Goal: Task Accomplishment & Management: Use online tool/utility

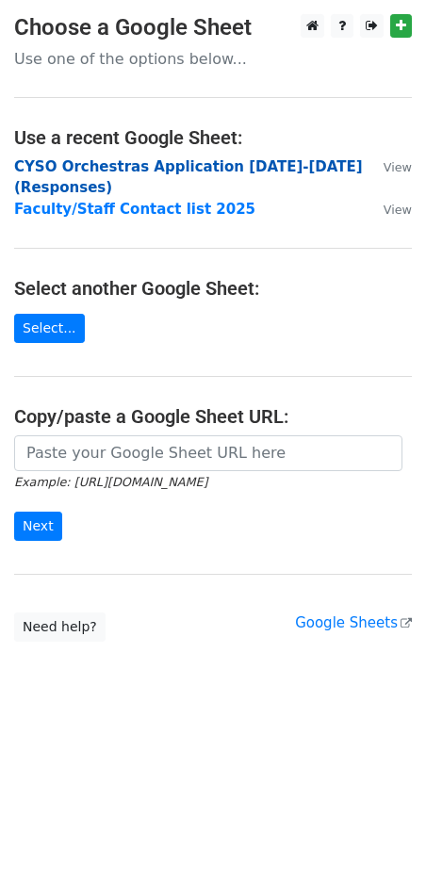
click at [221, 170] on strong "CYSO Orchestras Application [DATE]-[DATE] (Responses)" at bounding box center [188, 177] width 349 height 39
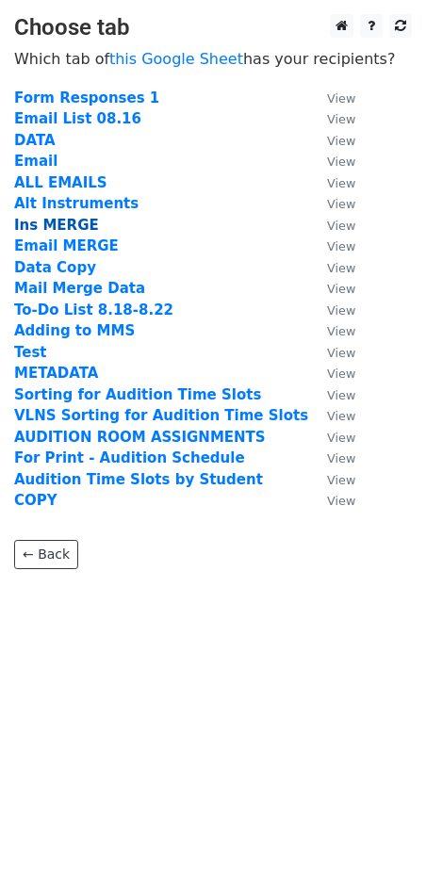
click at [65, 225] on strong "Ins MERGE" at bounding box center [56, 225] width 85 height 17
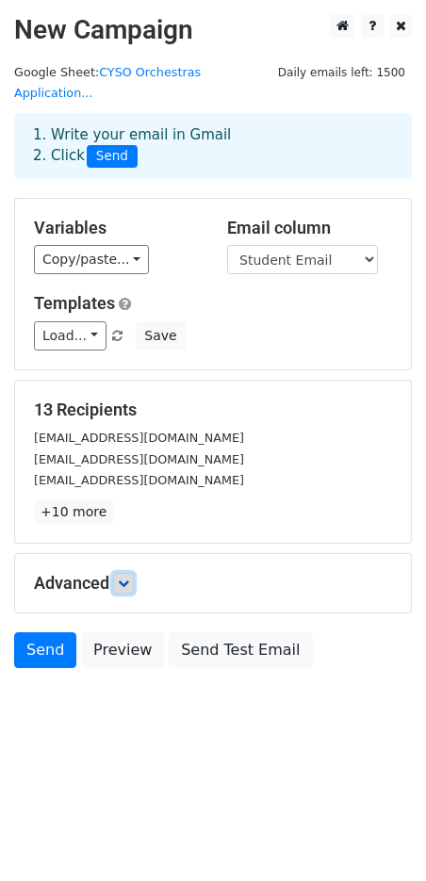
click at [124, 573] on link at bounding box center [123, 583] width 21 height 21
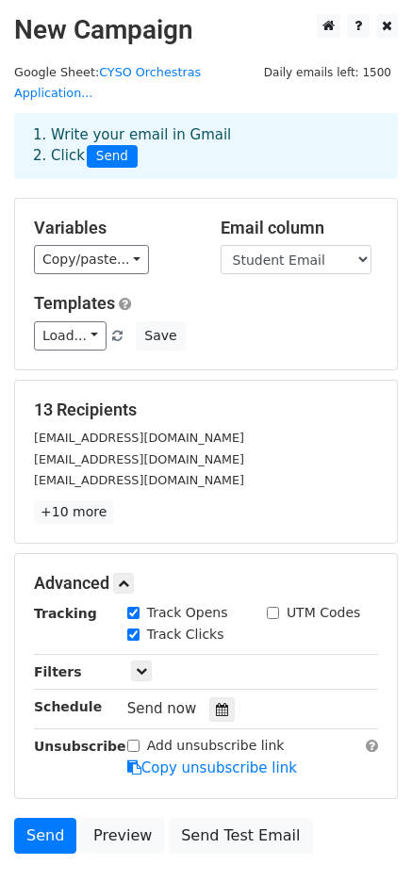
click at [133, 629] on input "Track Clicks" at bounding box center [133, 635] width 12 height 12
checkbox input "false"
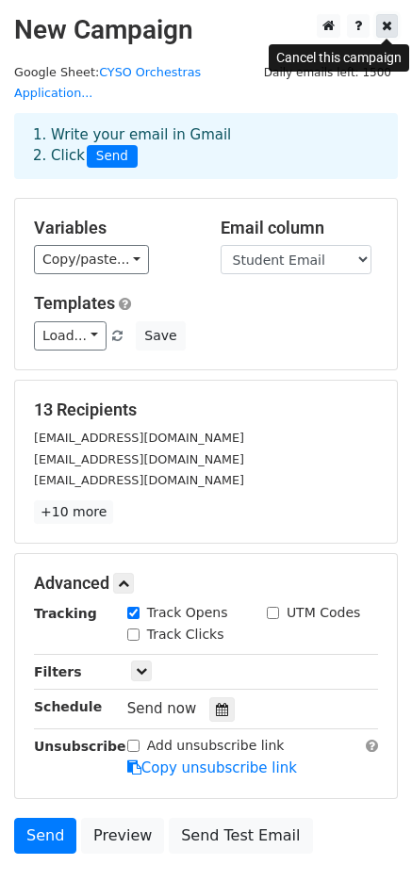
click at [392, 25] on link at bounding box center [387, 26] width 22 height 24
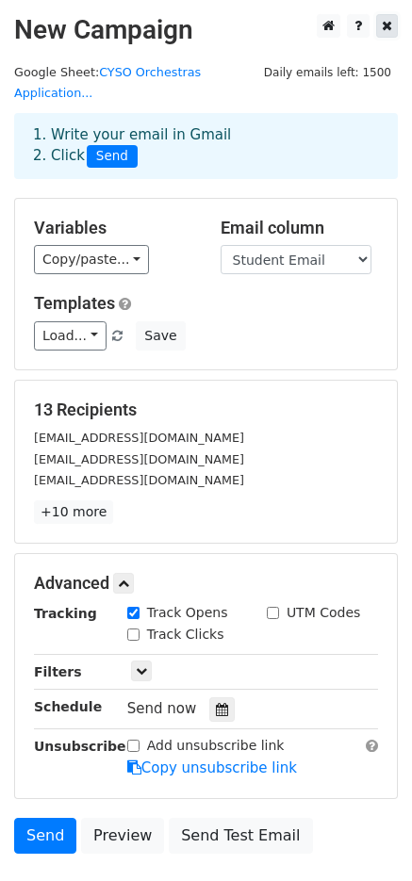
click at [385, 27] on icon at bounding box center [387, 25] width 10 height 13
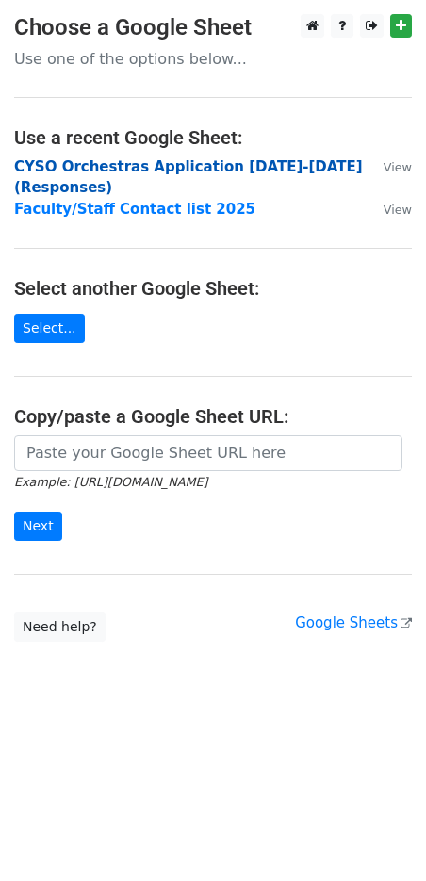
click at [289, 169] on strong "CYSO Orchestras Application 2025-2026 (Responses)" at bounding box center [188, 177] width 349 height 39
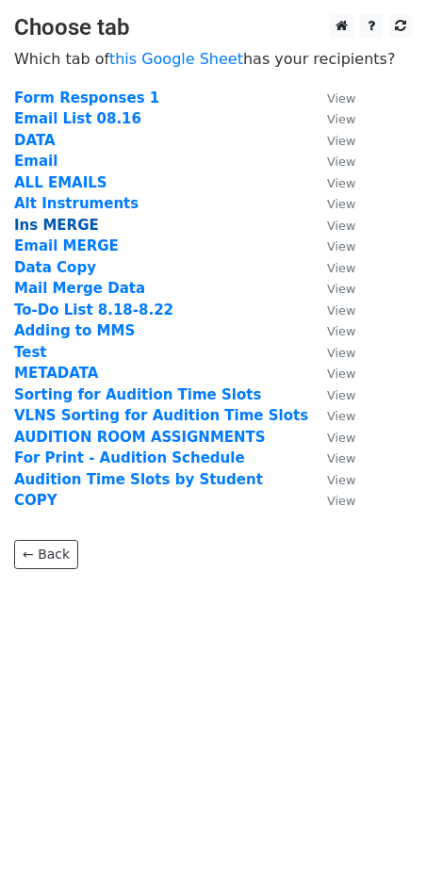
click at [58, 222] on strong "Ins MERGE" at bounding box center [56, 225] width 85 height 17
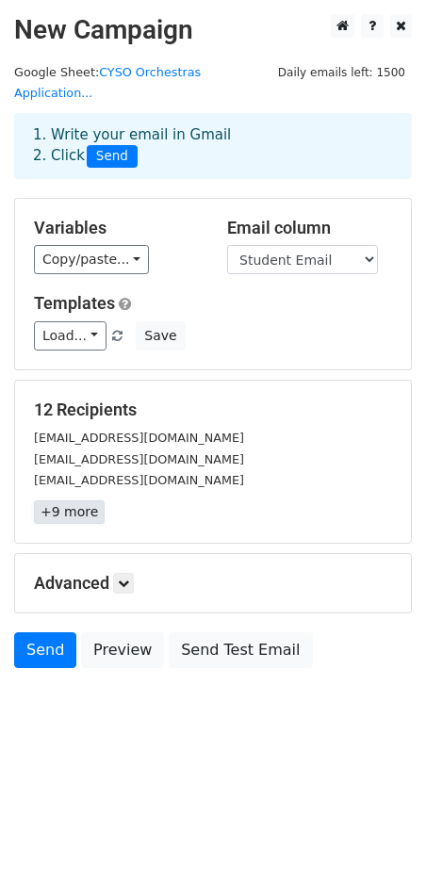
click at [74, 501] on link "+9 more" at bounding box center [69, 513] width 71 height 24
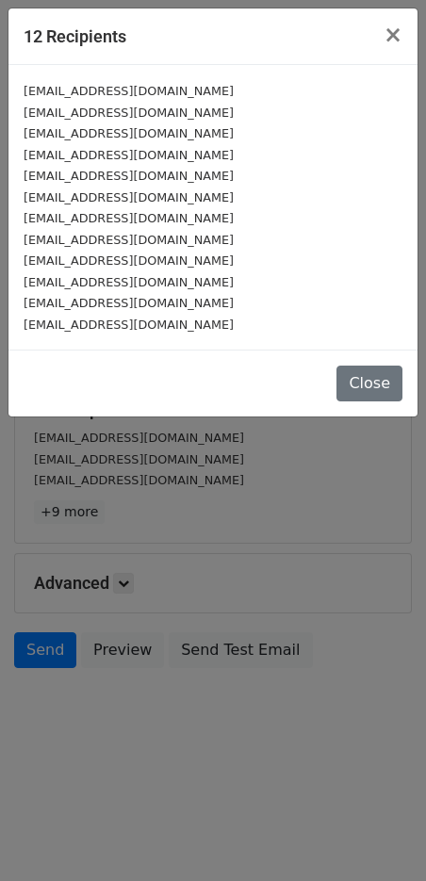
click at [266, 445] on div "12 Recipients × Gwenmagee64@gmail.com aastin1221@gmail.com rodriguezamy5@icloud…" at bounding box center [213, 440] width 426 height 881
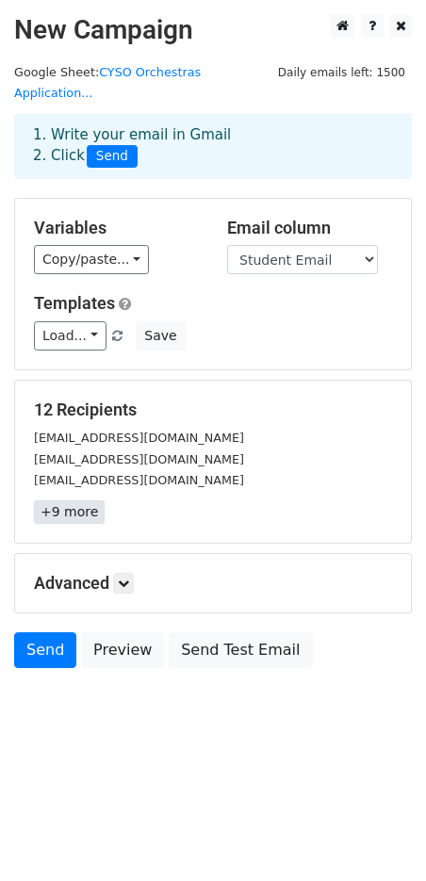
click at [70, 501] on link "+9 more" at bounding box center [69, 513] width 71 height 24
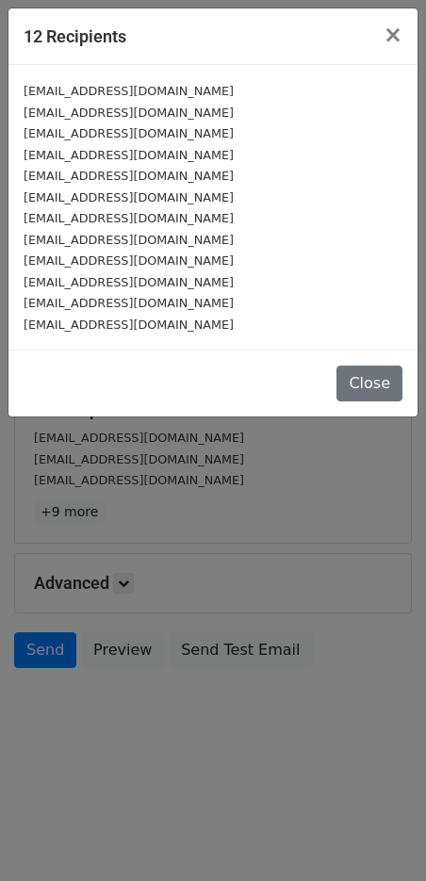
click at [207, 481] on div "12 Recipients × Gwenmagee64@gmail.com aastin1221@gmail.com rodriguezamy5@icloud…" at bounding box center [213, 440] width 426 height 881
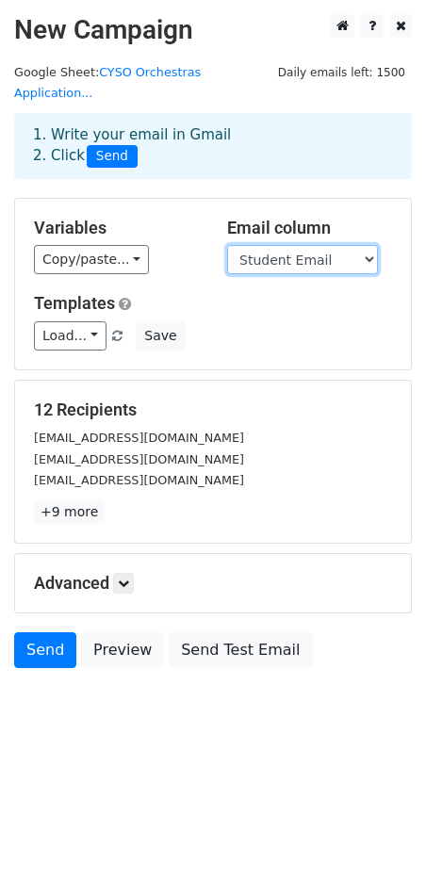
click at [337, 245] on select "Student First Name Student Last Name Student Name Instrument Parent Name Studen…" at bounding box center [302, 259] width 151 height 29
select select "Parent Email"
click at [227, 245] on select "Student First Name Student Last Name Student Name Instrument Parent Name Studen…" at bounding box center [302, 259] width 151 height 29
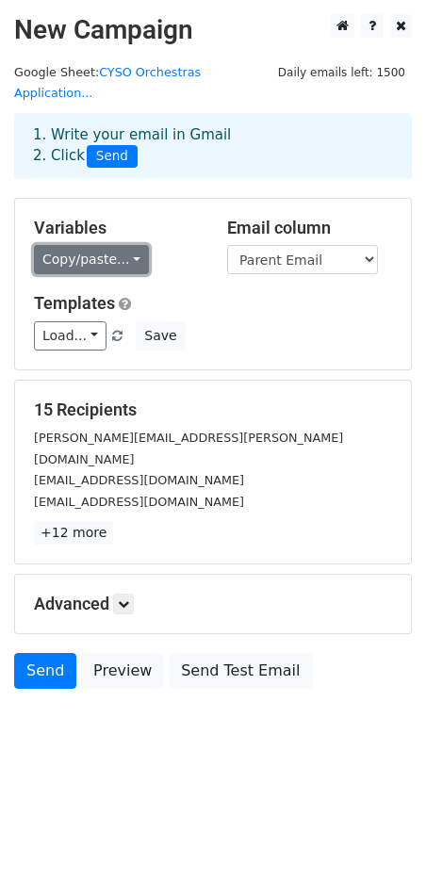
click at [120, 245] on link "Copy/paste..." at bounding box center [91, 259] width 115 height 29
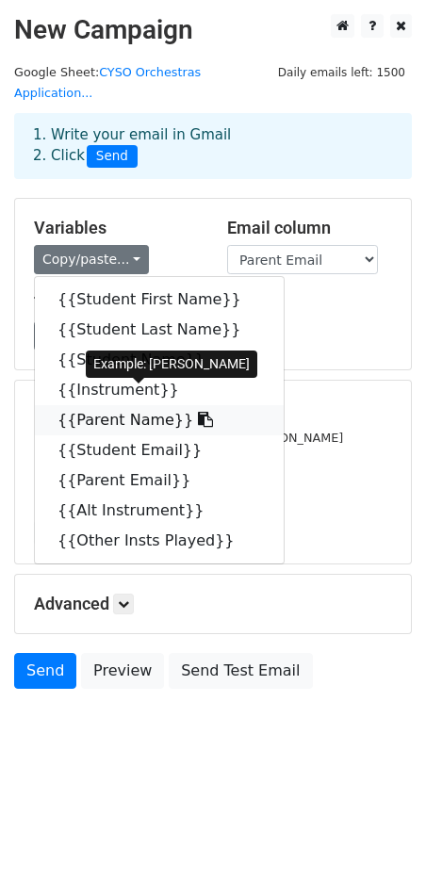
click at [130, 405] on link "{{Parent Name}}" at bounding box center [159, 420] width 249 height 30
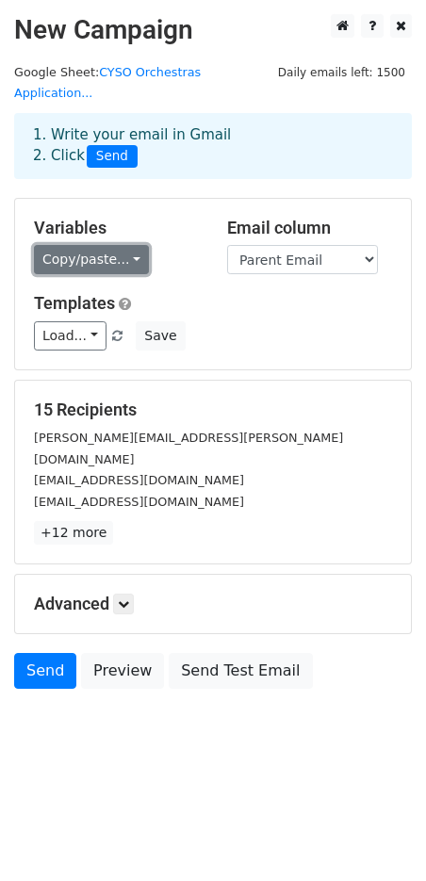
click at [96, 245] on link "Copy/paste..." at bounding box center [91, 259] width 115 height 29
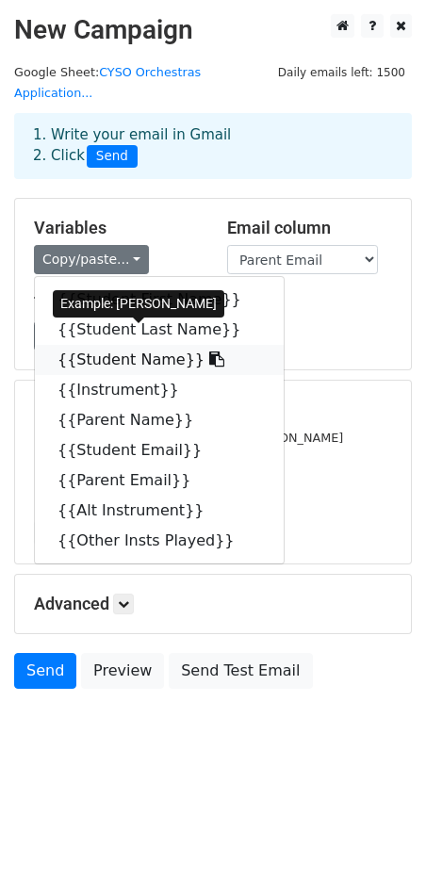
click at [111, 345] on link "{{Student Name}}" at bounding box center [159, 360] width 249 height 30
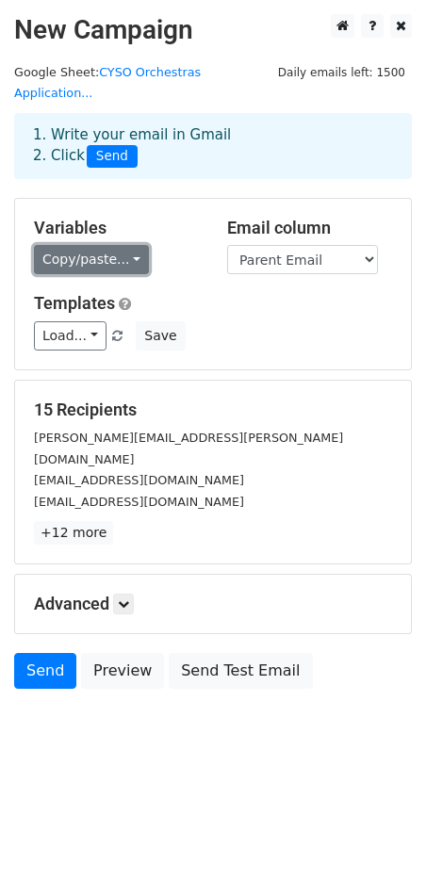
click at [75, 245] on link "Copy/paste..." at bounding box center [91, 259] width 115 height 29
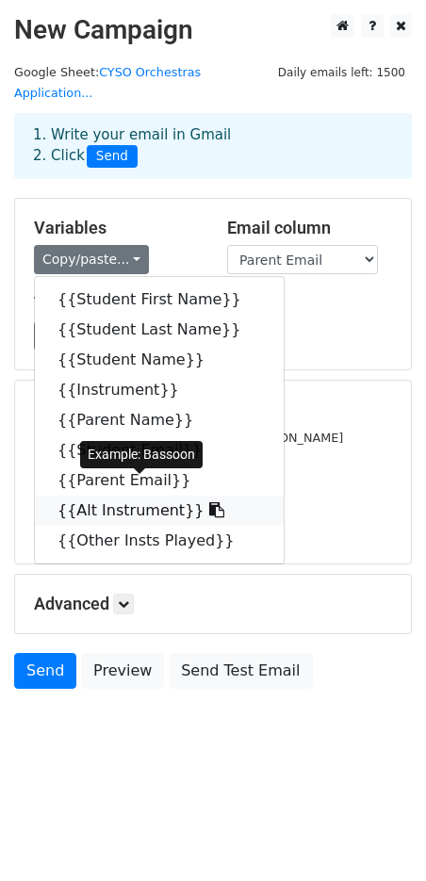
click at [107, 496] on link "{{Alt Instrument}}" at bounding box center [159, 511] width 249 height 30
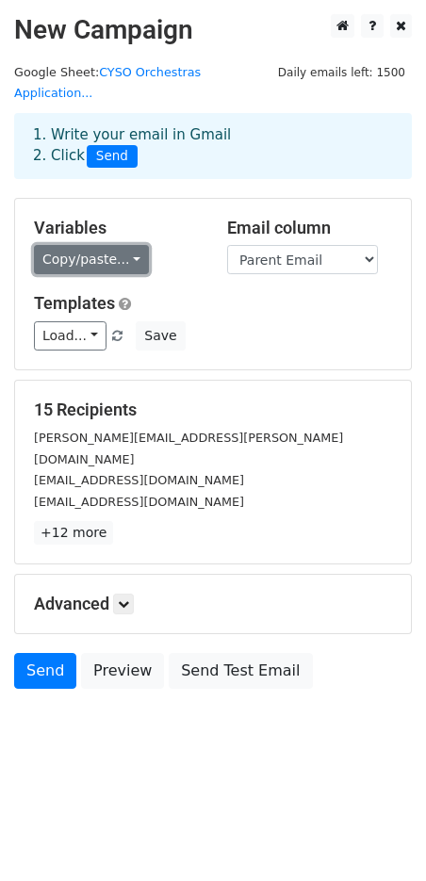
drag, startPoint x: 84, startPoint y: 238, endPoint x: 90, endPoint y: 246, distance: 10.0
click at [84, 245] on link "Copy/paste..." at bounding box center [91, 259] width 115 height 29
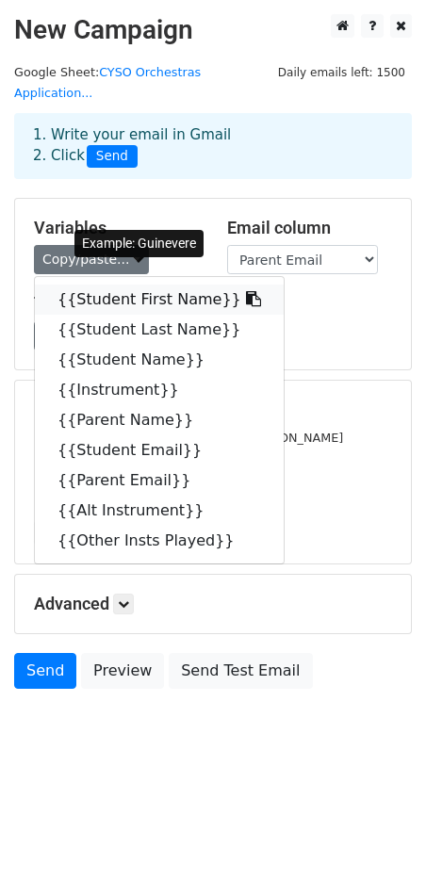
click at [150, 285] on link "{{Student First Name}}" at bounding box center [159, 300] width 249 height 30
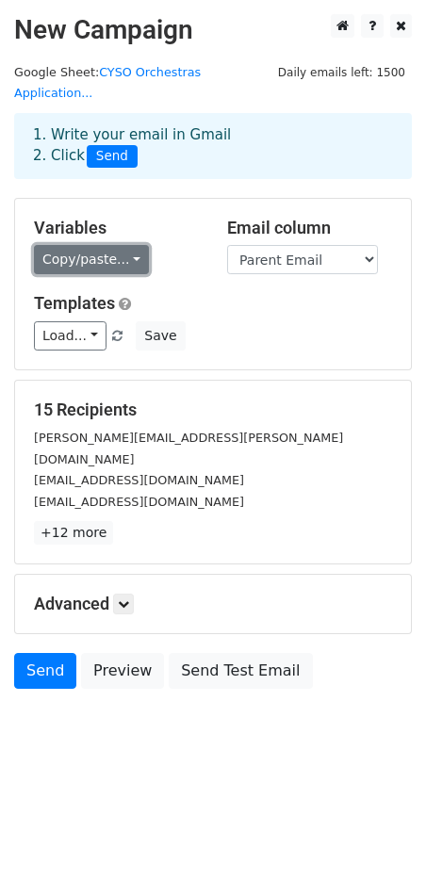
click at [121, 245] on link "Copy/paste..." at bounding box center [91, 259] width 115 height 29
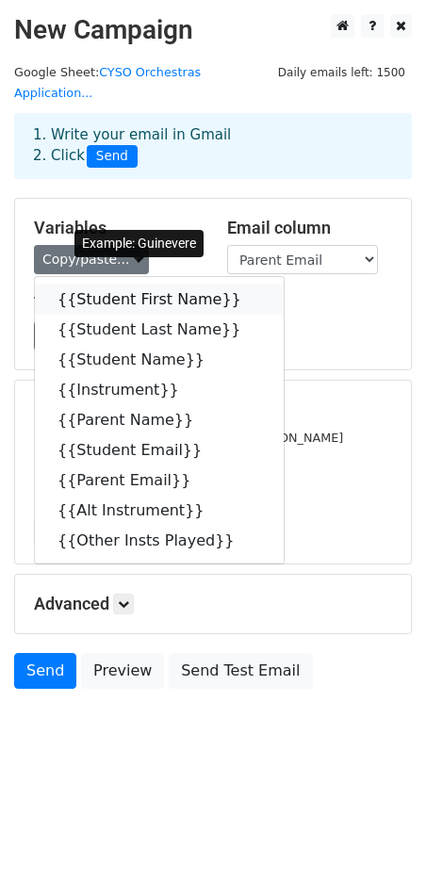
drag, startPoint x: 136, startPoint y: 278, endPoint x: 68, endPoint y: 347, distance: 96.7
click at [136, 285] on link "{{Student First Name}}" at bounding box center [159, 300] width 249 height 30
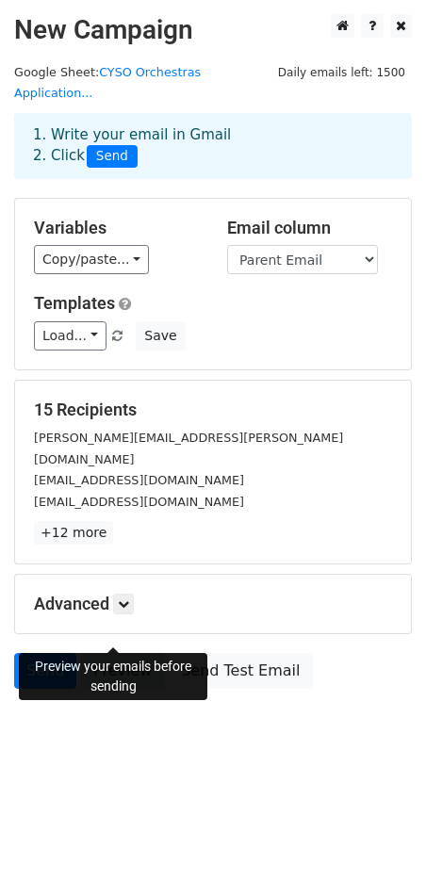
click at [113, 653] on link "Preview" at bounding box center [122, 671] width 83 height 36
click at [129, 653] on link "Preview" at bounding box center [122, 671] width 83 height 36
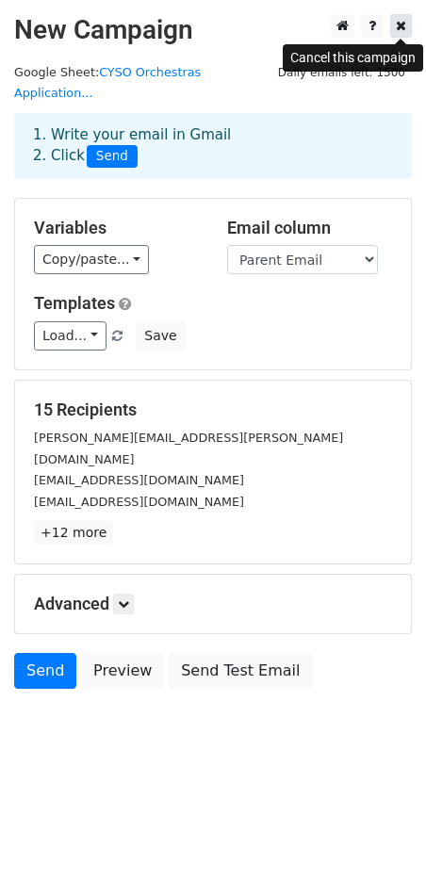
click at [400, 32] on icon at bounding box center [401, 25] width 10 height 13
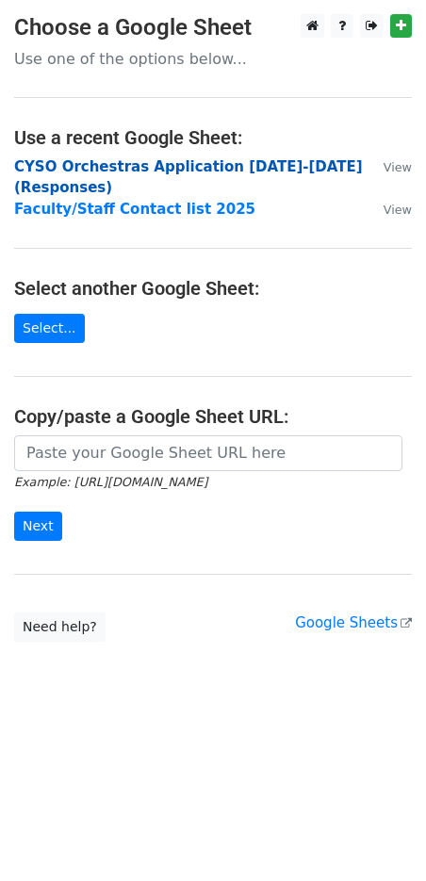
click at [213, 168] on strong "CYSO Orchestras Application 2025-2026 (Responses)" at bounding box center [188, 177] width 349 height 39
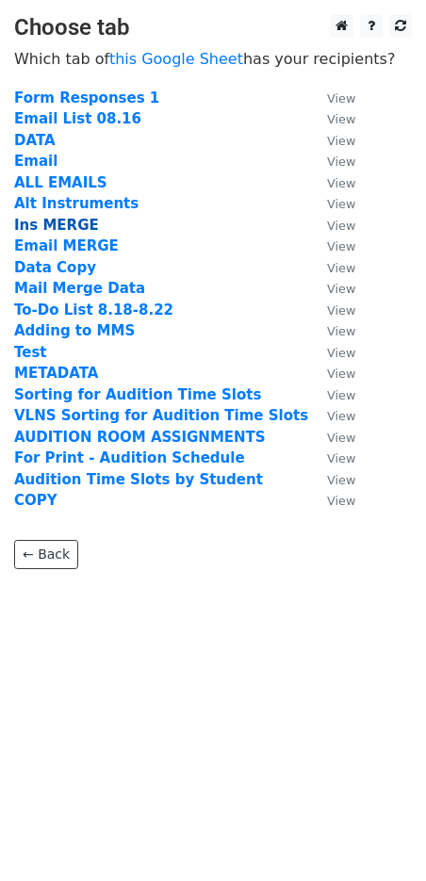
click at [65, 227] on strong "Ins MERGE" at bounding box center [56, 225] width 85 height 17
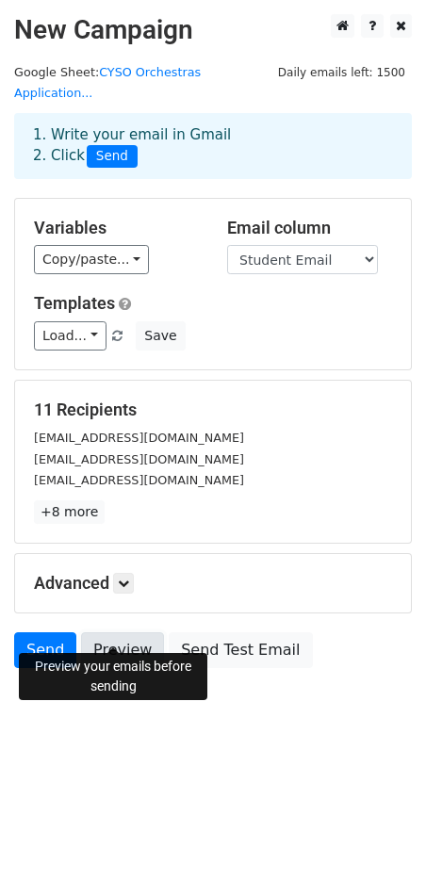
click at [106, 633] on link "Preview" at bounding box center [122, 651] width 83 height 36
click at [128, 578] on icon at bounding box center [123, 583] width 11 height 11
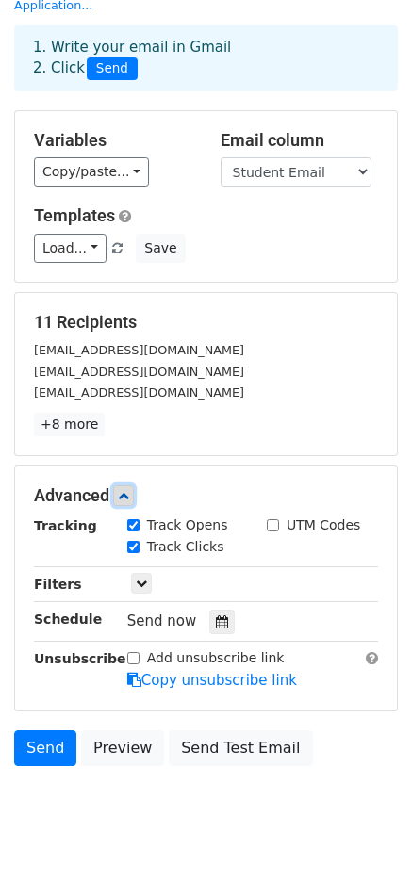
scroll to position [89, 0]
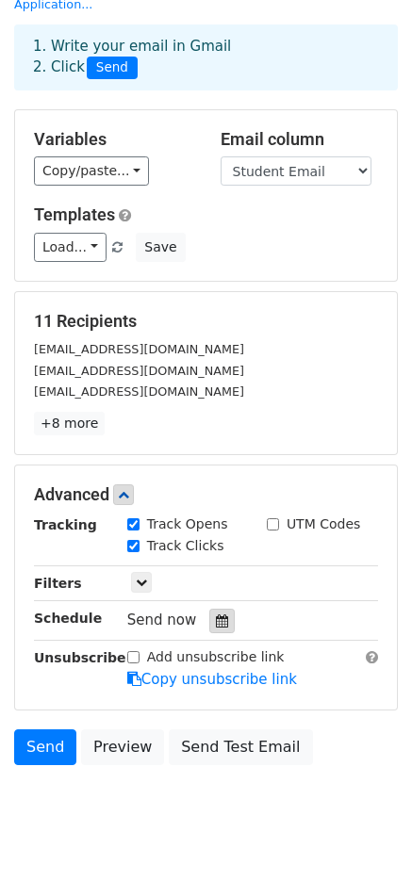
click at [216, 615] on icon at bounding box center [222, 621] width 12 height 13
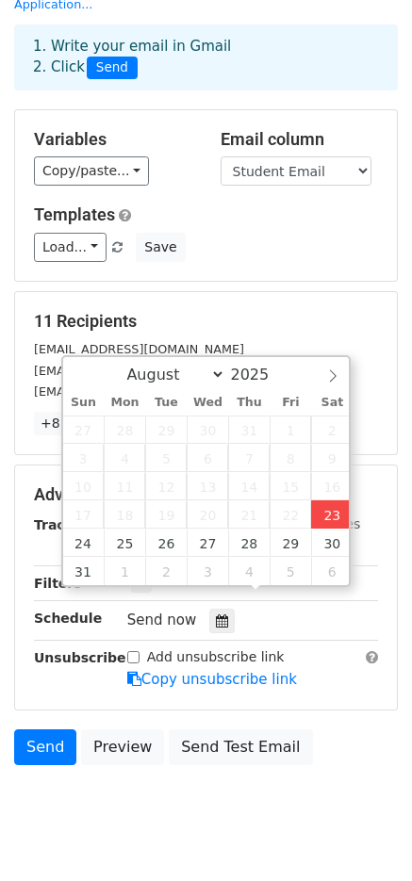
type input "2025-08-23 19:57"
type input "07"
type input "57"
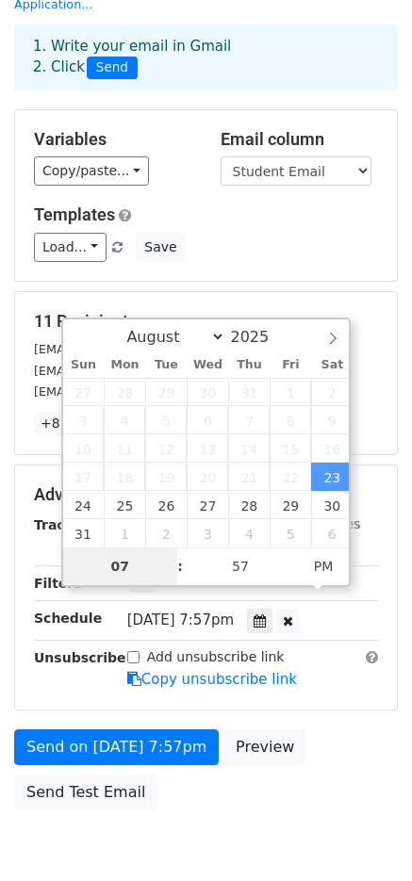
scroll to position [80, 0]
type input "2025-08-23 20:57"
type input "08"
click at [173, 566] on span at bounding box center [170, 557] width 13 height 19
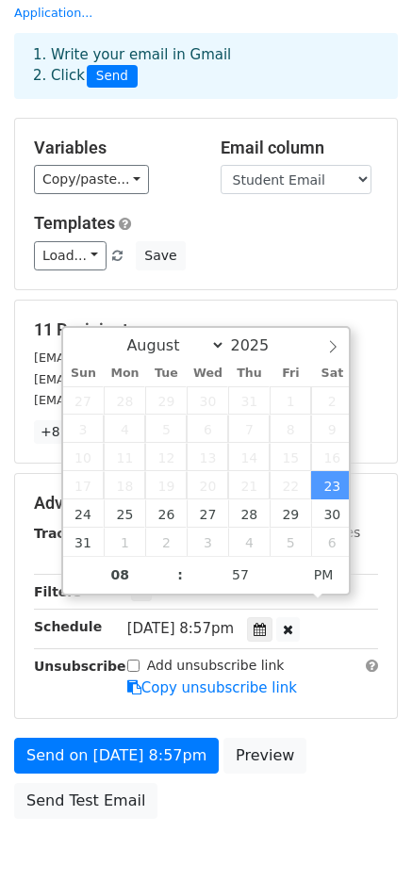
scroll to position [89, 0]
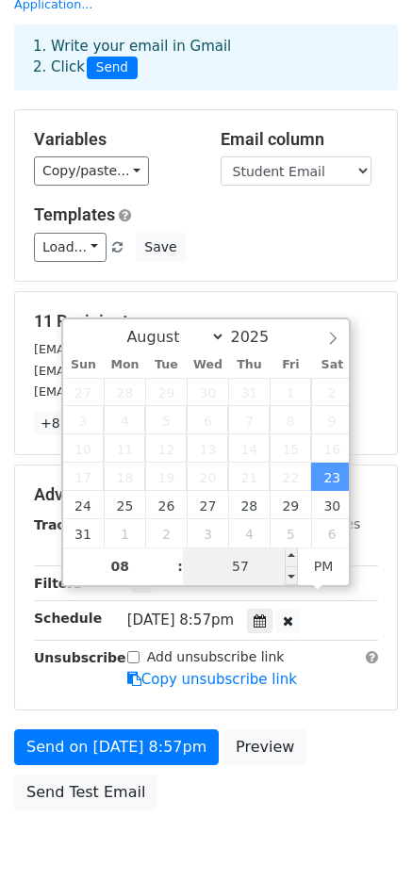
click at [252, 574] on input "57" at bounding box center [240, 567] width 115 height 38
type input "09"
type input "2025-08-23 20:09"
click at [392, 539] on div "Advanced Tracking Track Opens UTM Codes Track Clicks Filters Only include sprea…" at bounding box center [206, 588] width 382 height 244
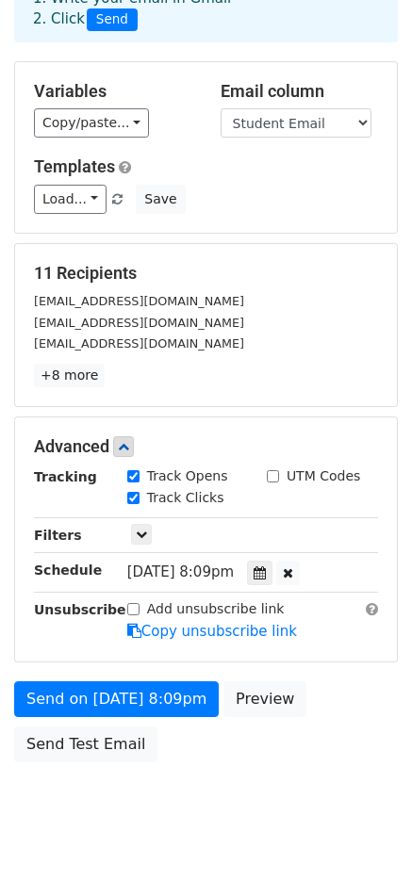
scroll to position [156, 0]
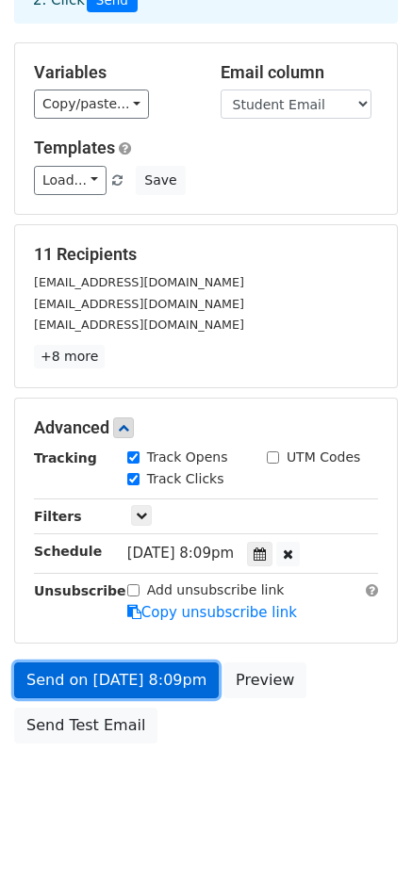
click at [163, 663] on link "Send on Aug 23 at 8:09pm" at bounding box center [116, 681] width 205 height 36
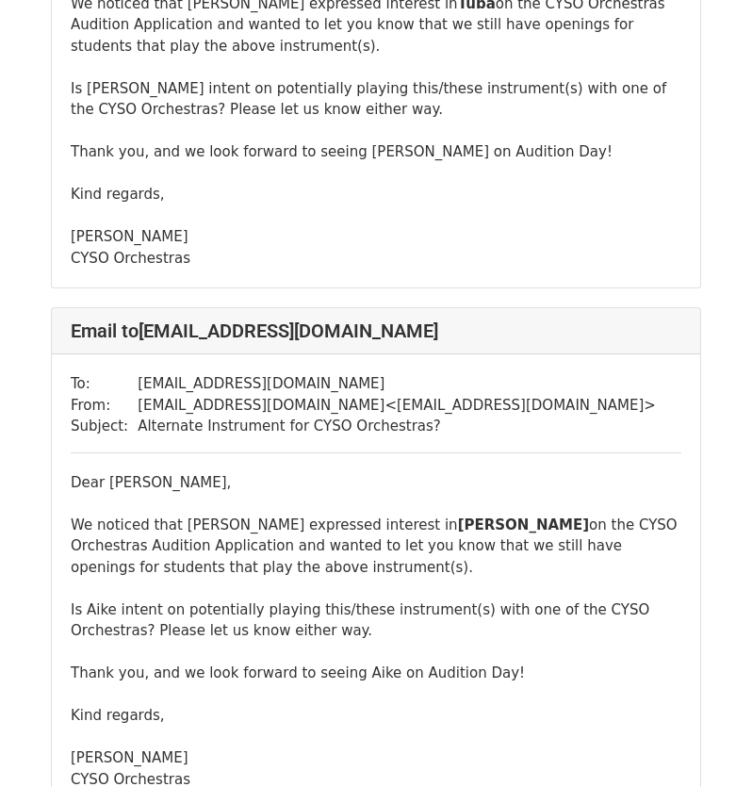
scroll to position [4807, 0]
